Goal: Information Seeking & Learning: Learn about a topic

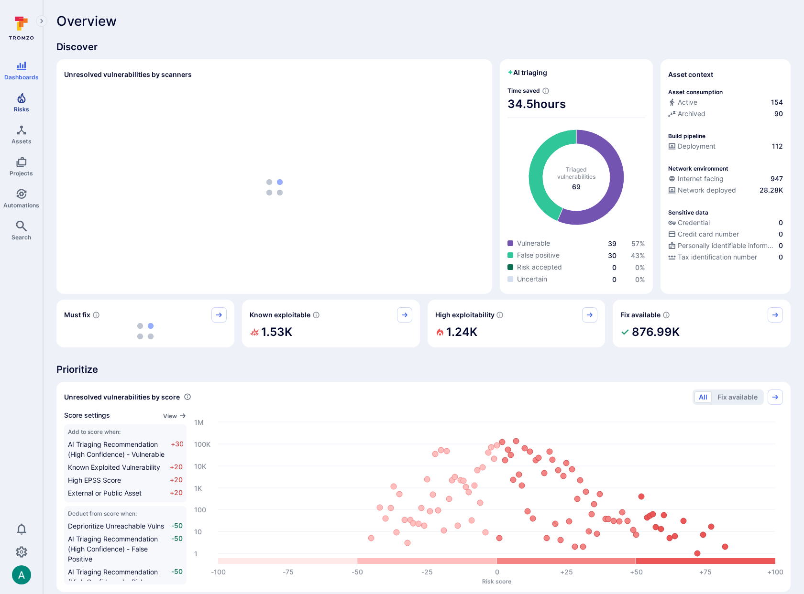
click at [26, 102] on icon "Risks" at bounding box center [21, 97] width 11 height 11
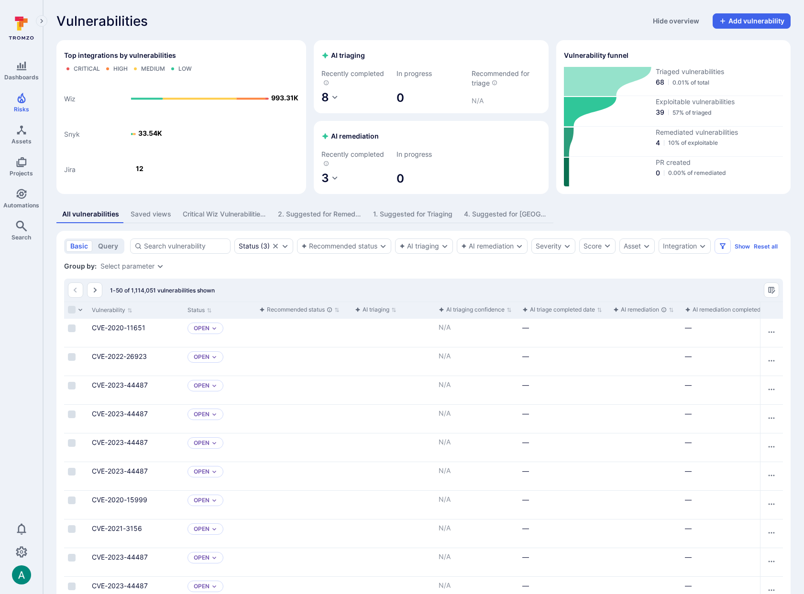
click at [492, 76] on span "Recommended for triage" at bounding box center [505, 78] width 69 height 19
click at [497, 84] on icon "Vulnerabilities with critical and high severity from supported integrations (SC…" at bounding box center [494, 82] width 5 height 5
click at [476, 102] on p "N/A" at bounding box center [505, 101] width 69 height 10
click at [487, 82] on span "Recommended for triage" at bounding box center [505, 78] width 69 height 19
click at [478, 103] on p "N/A" at bounding box center [505, 101] width 69 height 10
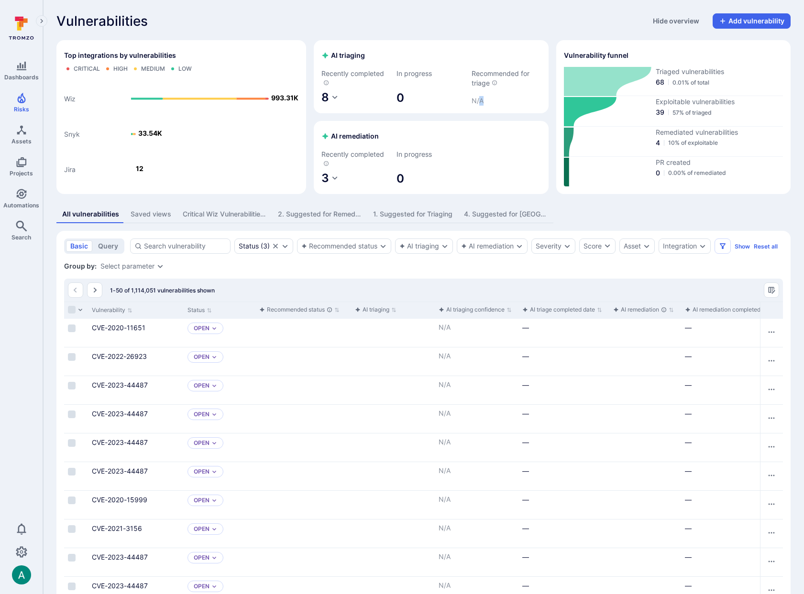
click at [478, 103] on p "N/A" at bounding box center [505, 101] width 69 height 10
click at [495, 76] on span "Recommended for triage" at bounding box center [505, 78] width 69 height 19
click at [161, 215] on div "Saved views" at bounding box center [150, 214] width 41 height 10
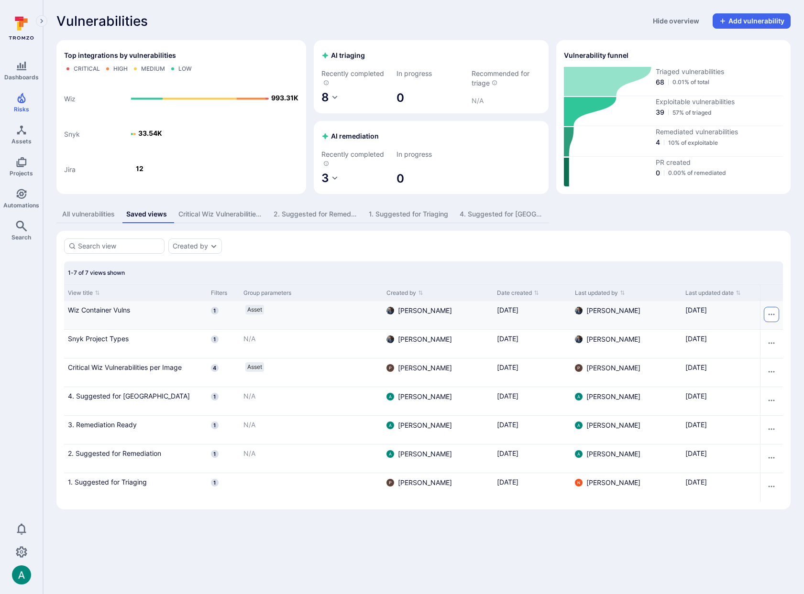
click at [773, 314] on icon "Row actions menu" at bounding box center [771, 315] width 8 height 8
click at [792, 306] on div at bounding box center [402, 297] width 804 height 594
click at [399, 247] on div "Created by" at bounding box center [423, 246] width 718 height 15
click at [464, 32] on div "Vulnerabilities Hide overview Add vulnerability Top integrations by vulnerabili…" at bounding box center [423, 261] width 761 height 523
